Goal: Communication & Community: Ask a question

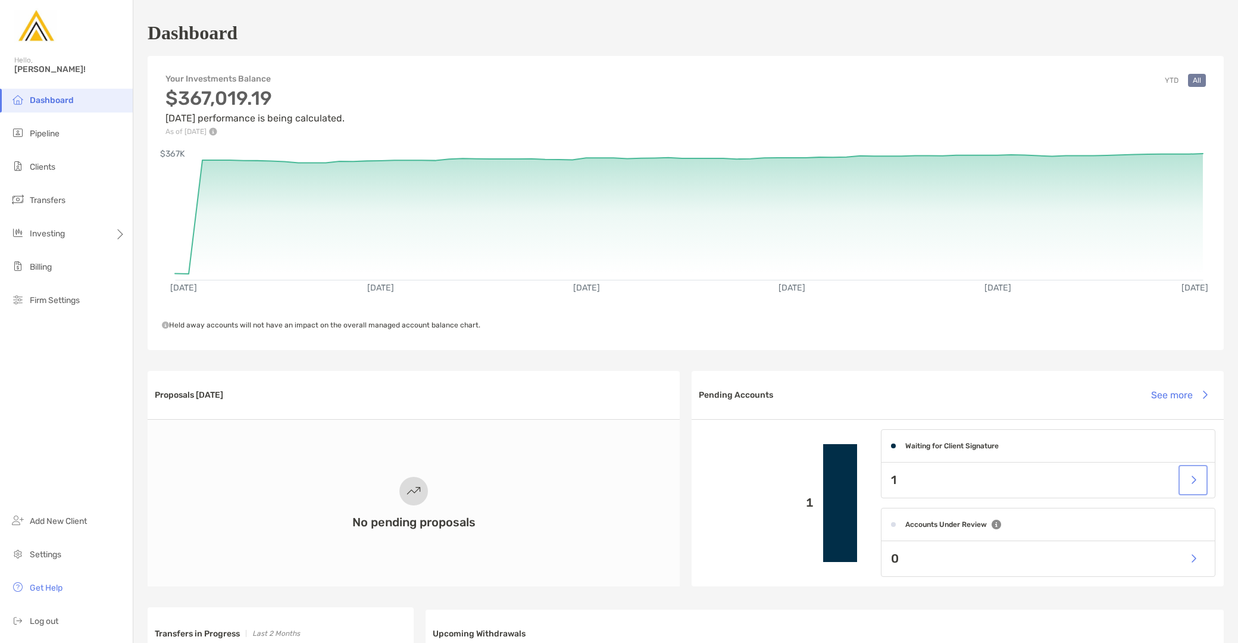
click at [1181, 479] on button "button" at bounding box center [1193, 480] width 24 height 26
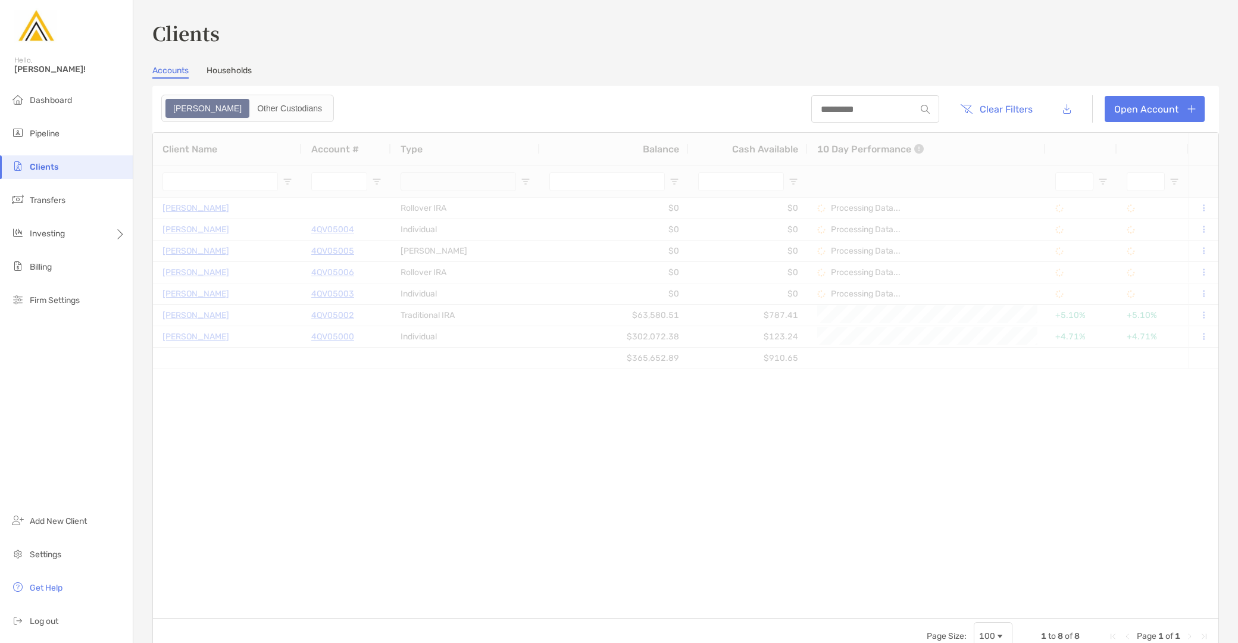
type input "*********"
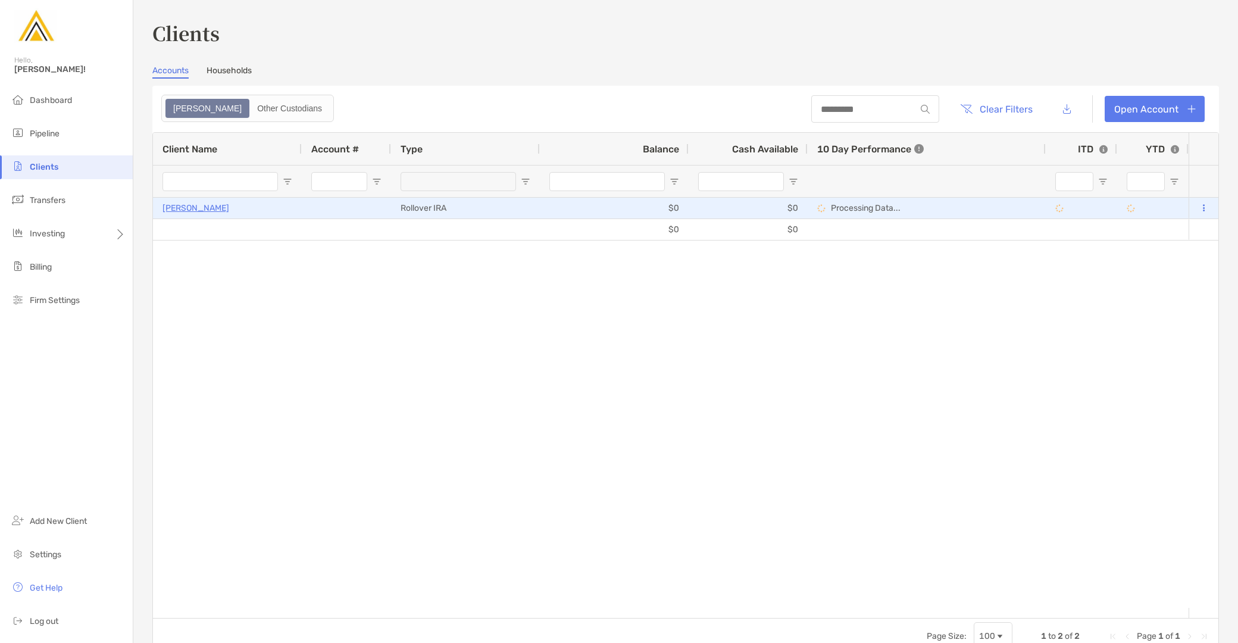
click at [199, 206] on p "[PERSON_NAME]" at bounding box center [195, 208] width 67 height 15
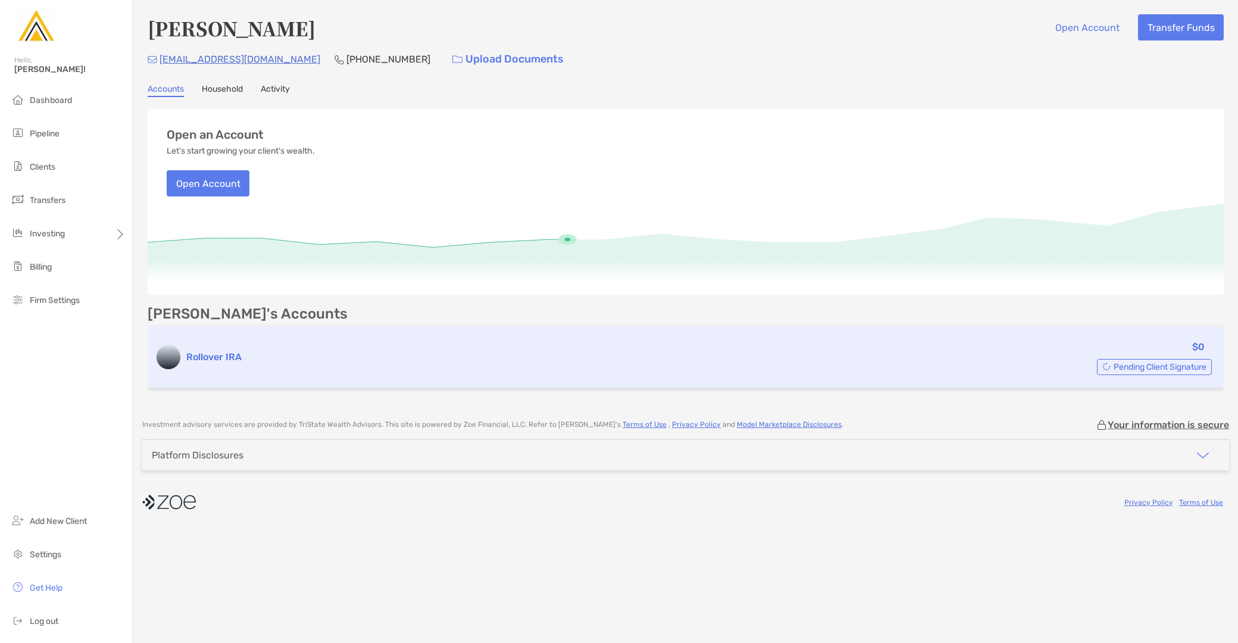
click at [1169, 368] on span "Pending Client Signature" at bounding box center [1159, 367] width 93 height 7
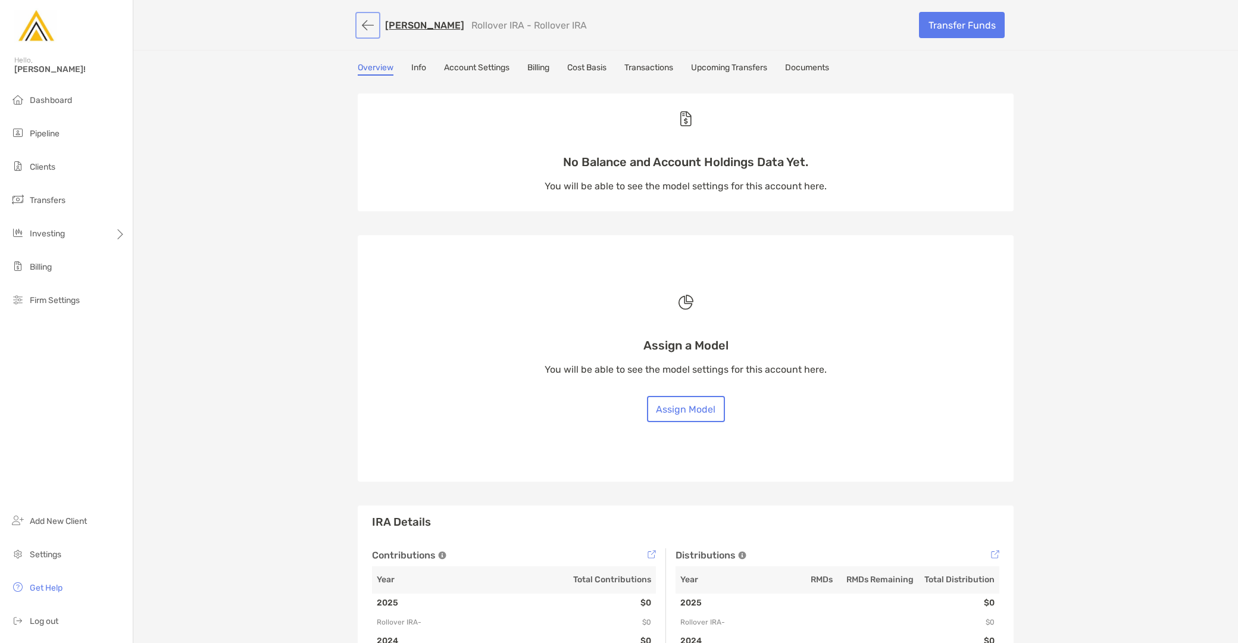
click at [358, 21] on button "button" at bounding box center [368, 25] width 20 height 22
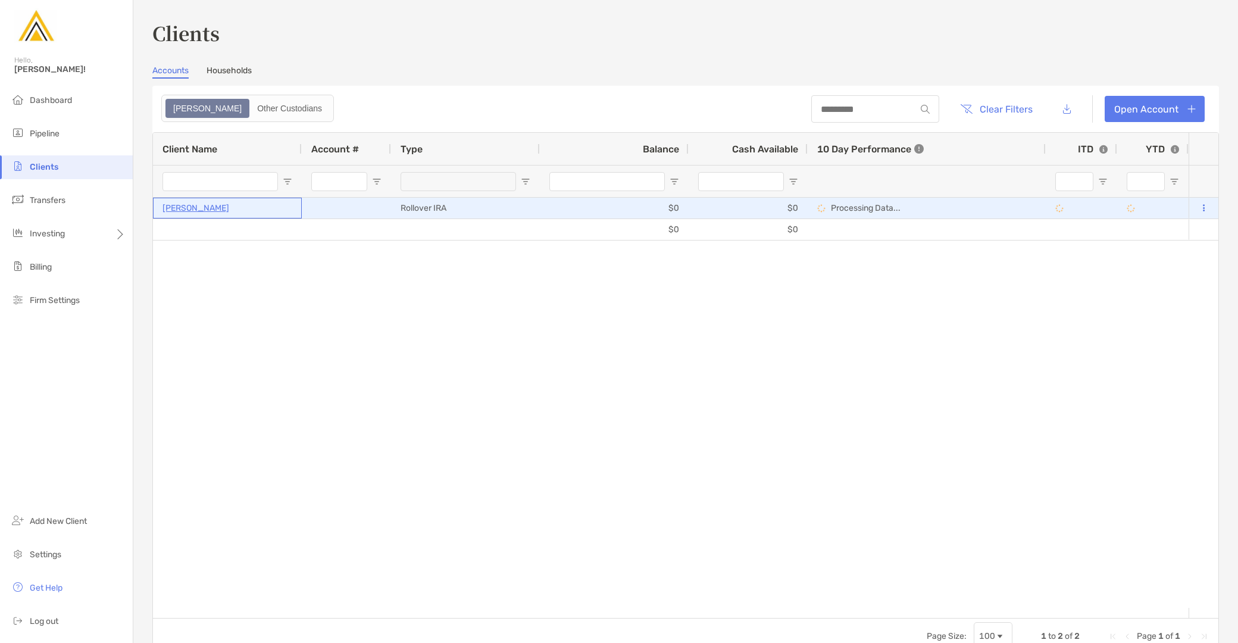
click at [206, 211] on p "[PERSON_NAME]" at bounding box center [195, 208] width 67 height 15
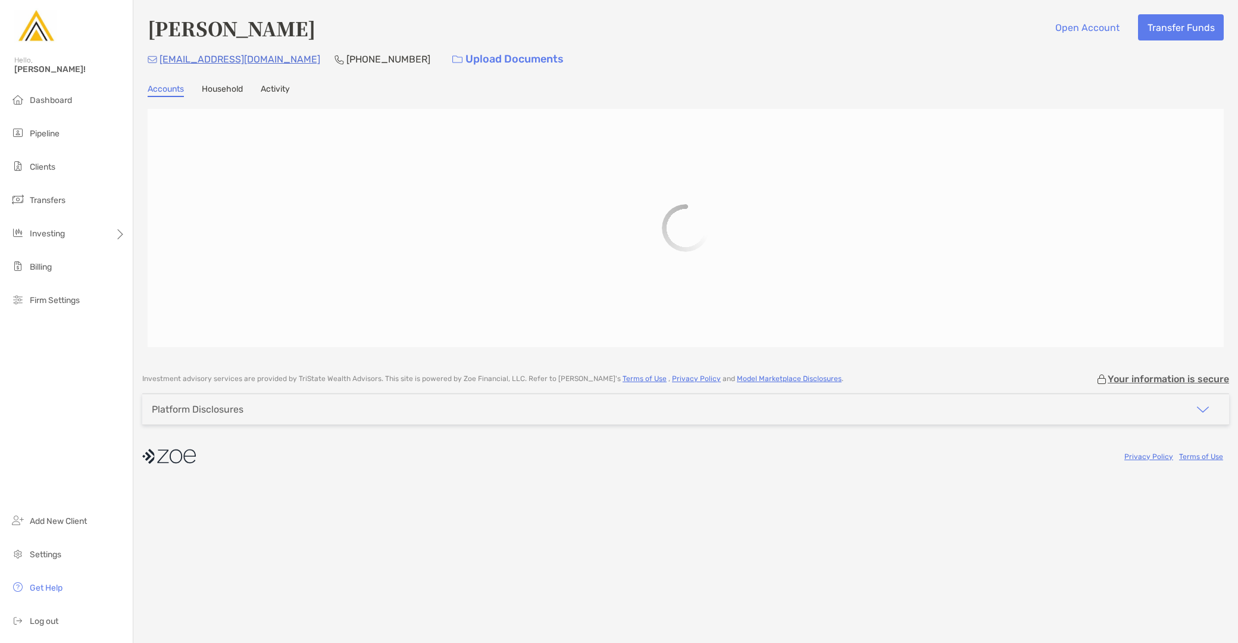
click at [275, 86] on link "Activity" at bounding box center [275, 90] width 29 height 13
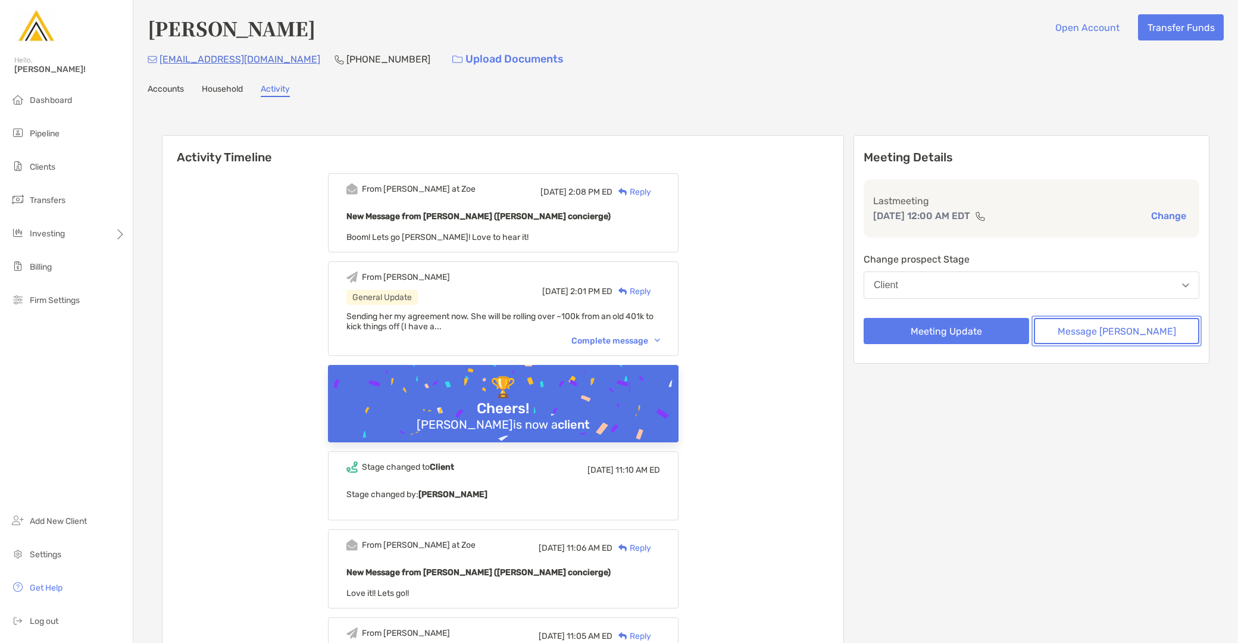
click at [1150, 326] on button "Message [PERSON_NAME]" at bounding box center [1116, 331] width 165 height 26
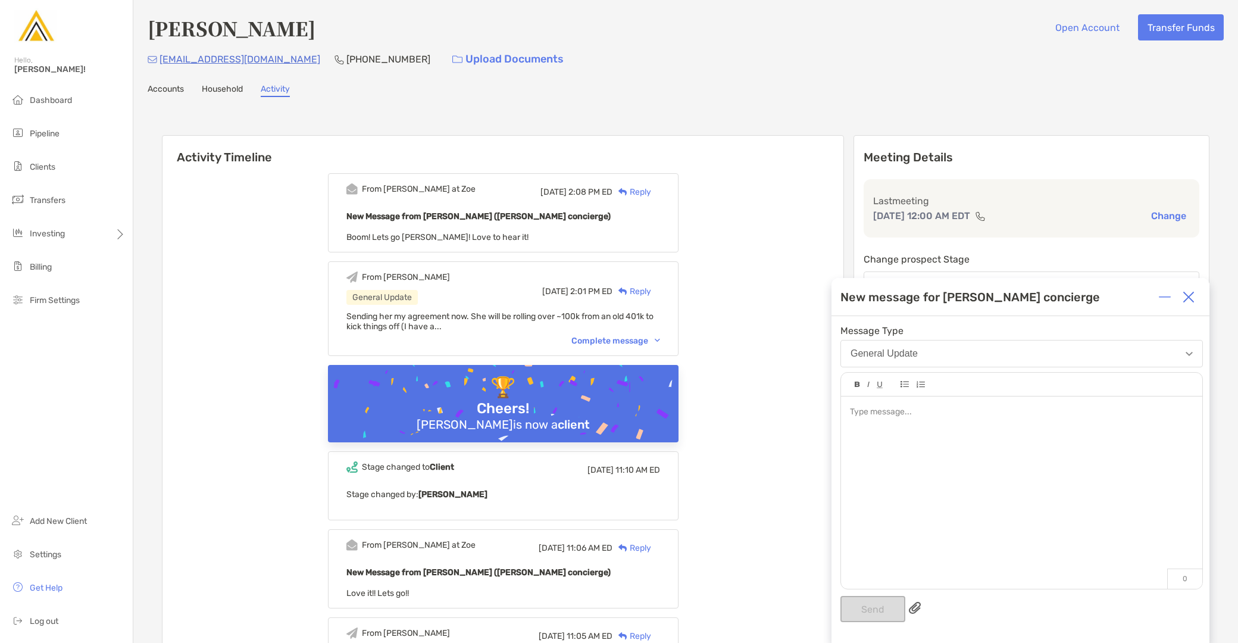
click at [993, 435] on div at bounding box center [1021, 486] width 361 height 180
click at [877, 601] on button "Send" at bounding box center [872, 609] width 65 height 26
